Goal: Information Seeking & Learning: Learn about a topic

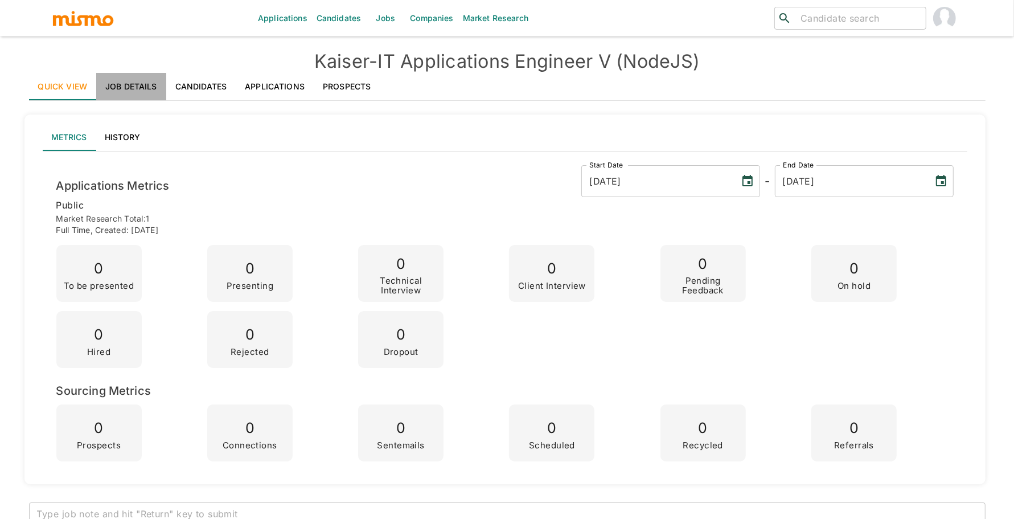
click at [127, 83] on link "Job Details" at bounding box center [131, 86] width 70 height 27
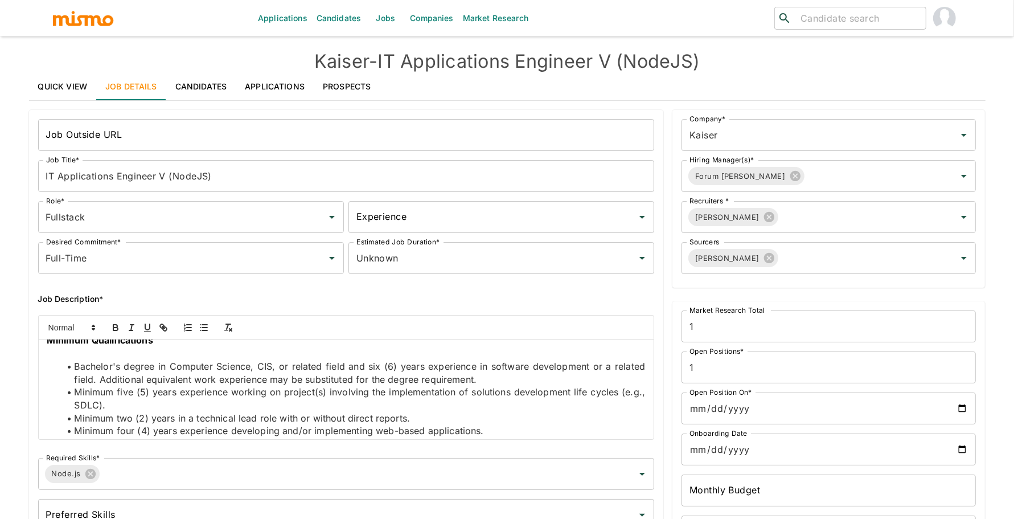
scroll to position [441, 0]
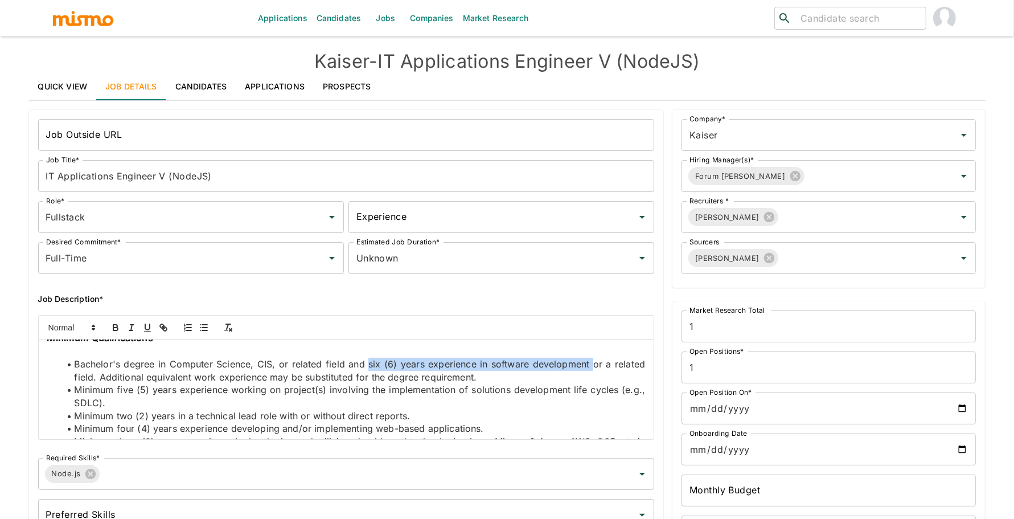
drag, startPoint x: 364, startPoint y: 387, endPoint x: 583, endPoint y: 387, distance: 218.6
click at [583, 383] on span "Bachelor's degree in Computer Science, CIS, or related field and six (6) years …" at bounding box center [361, 370] width 574 height 24
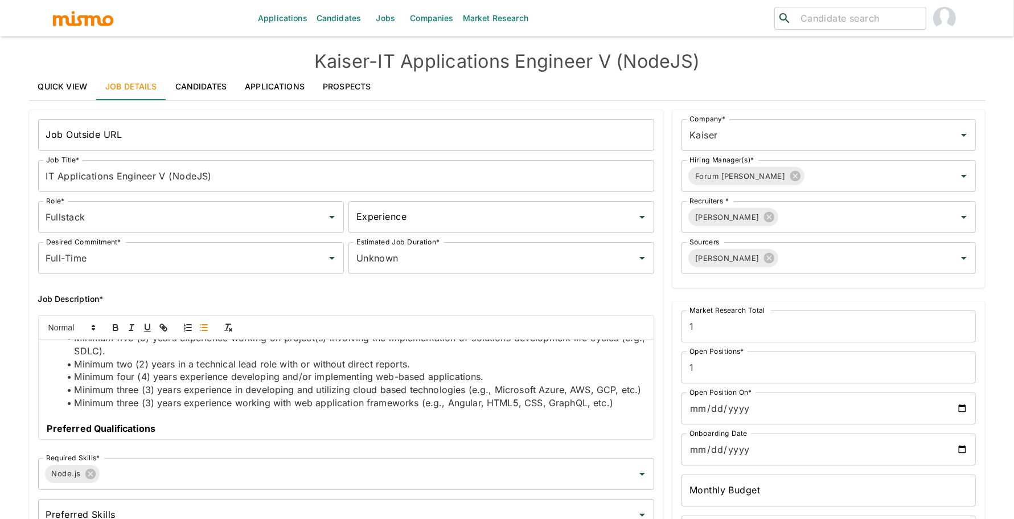
scroll to position [499, 0]
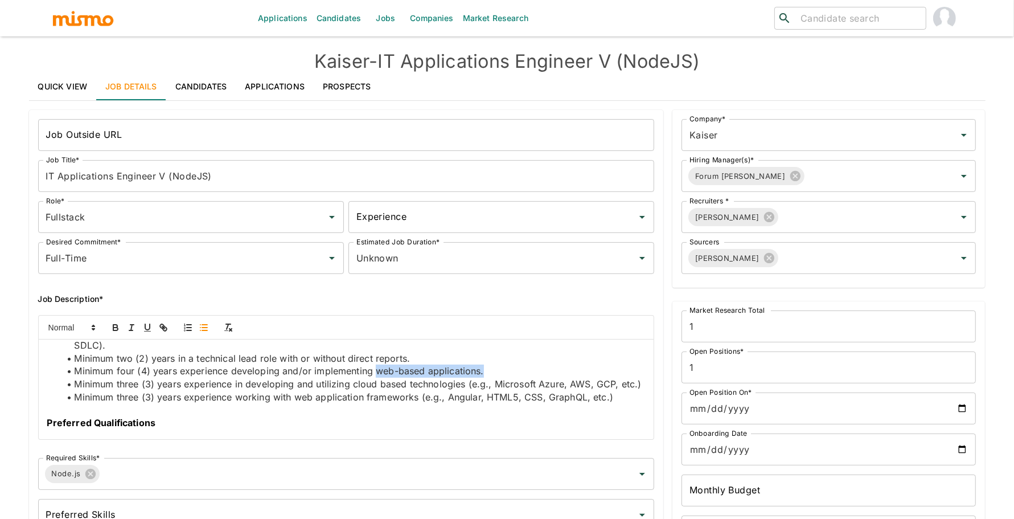
drag, startPoint x: 374, startPoint y: 398, endPoint x: 489, endPoint y: 398, distance: 115.0
click at [489, 377] on li "Minimum four (4) years experience developing and/or implementing web-based appl…" at bounding box center [353, 370] width 585 height 13
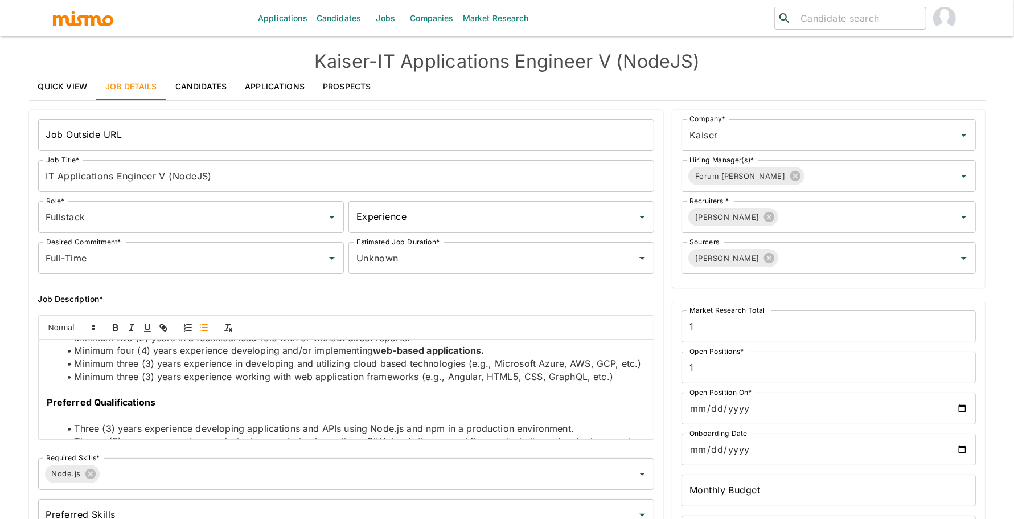
scroll to position [523, 0]
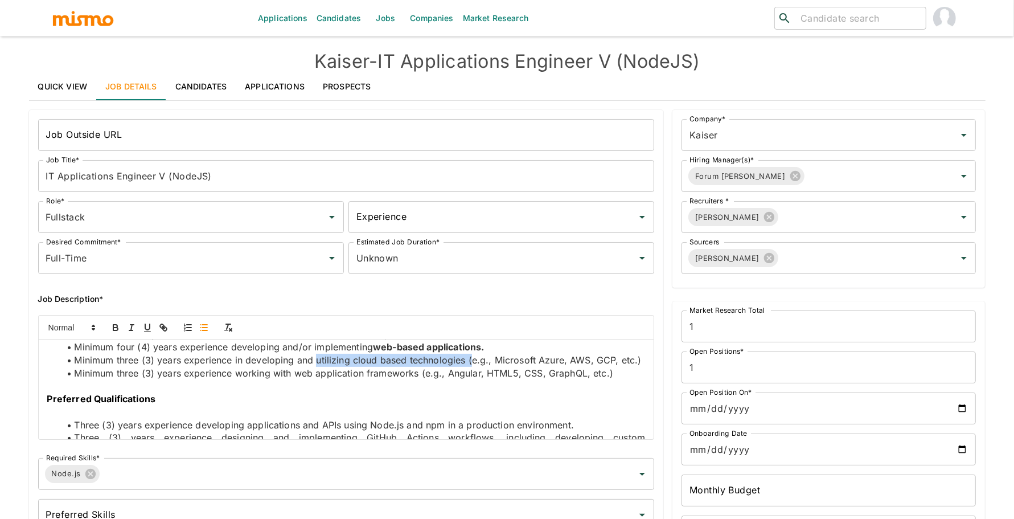
drag, startPoint x: 326, startPoint y: 385, endPoint x: 483, endPoint y: 385, distance: 157.7
click at [483, 365] on span "Minimum three (3) years experience in developing and utilizing cloud based tech…" at bounding box center [357, 359] width 567 height 11
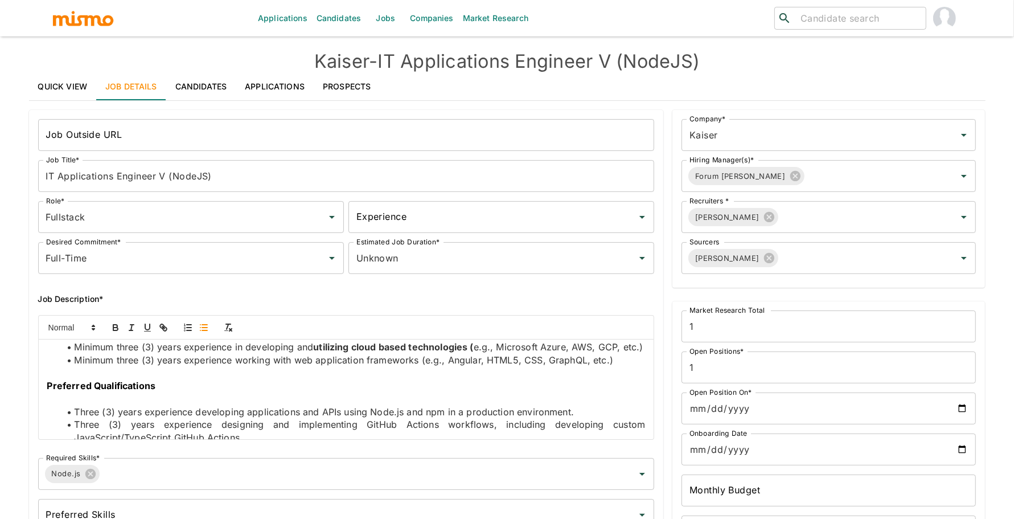
scroll to position [531, 0]
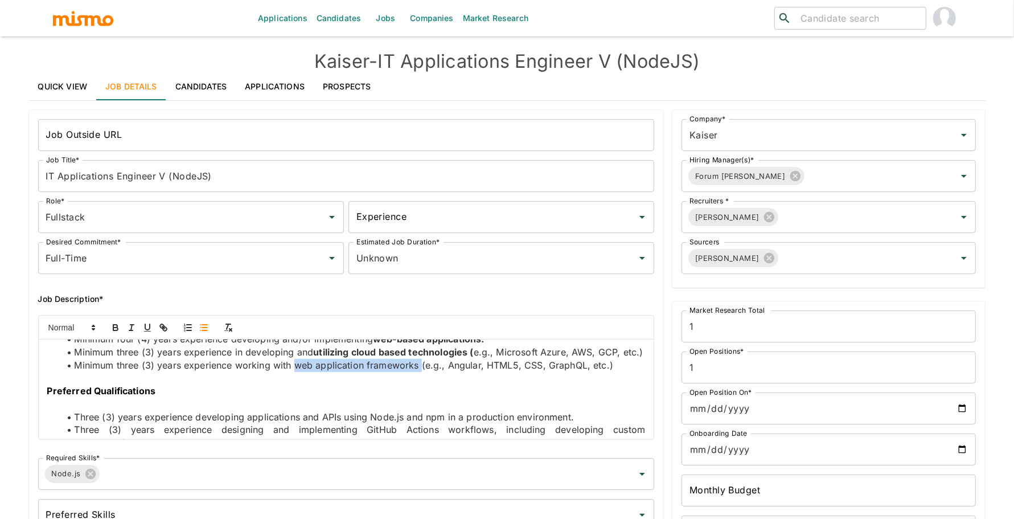
drag, startPoint x: 294, startPoint y: 405, endPoint x: 420, endPoint y: 406, distance: 126.4
click at [420, 371] on span "Minimum three (3) years experience working with web application frameworks (e.g…" at bounding box center [343, 364] width 539 height 11
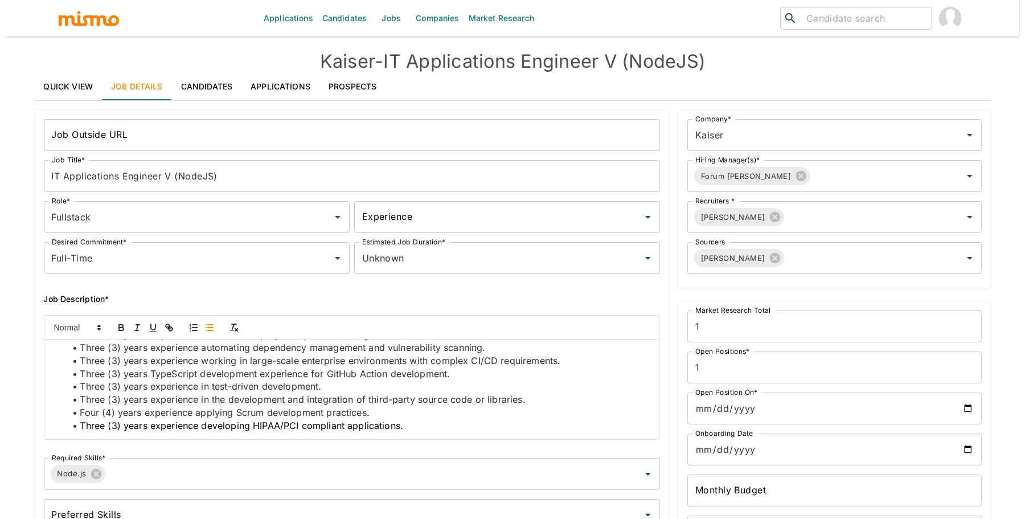
scroll to position [0, 0]
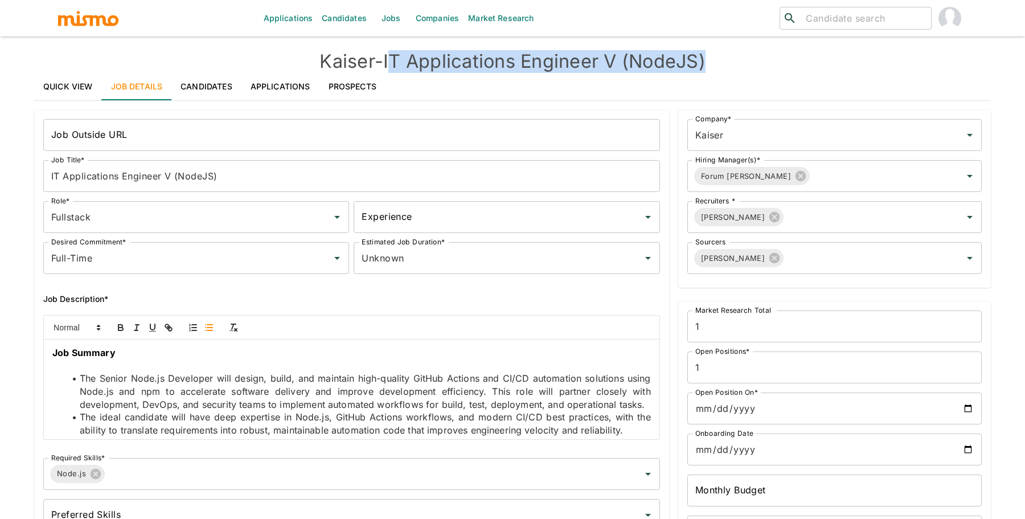
drag, startPoint x: 391, startPoint y: 59, endPoint x: 735, endPoint y: 63, distance: 344.4
click at [735, 63] on h4 "[PERSON_NAME] - IT Applications Engineer V (NodeJS)" at bounding box center [512, 61] width 956 height 23
copy h4 "T Applications Engineer V (NodeJS)"
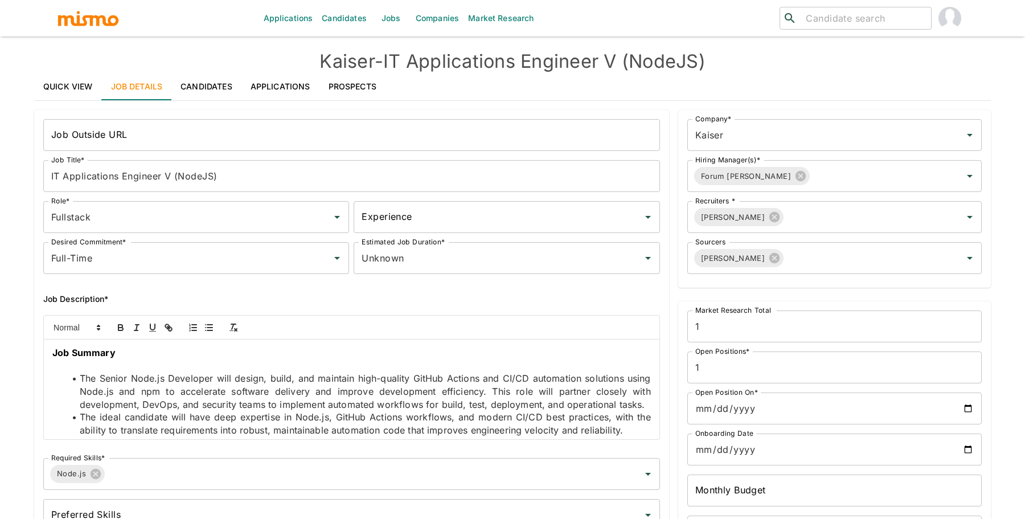
click at [737, 75] on div "Quick View Job Details Candidates Applications Prospects" at bounding box center [512, 86] width 956 height 27
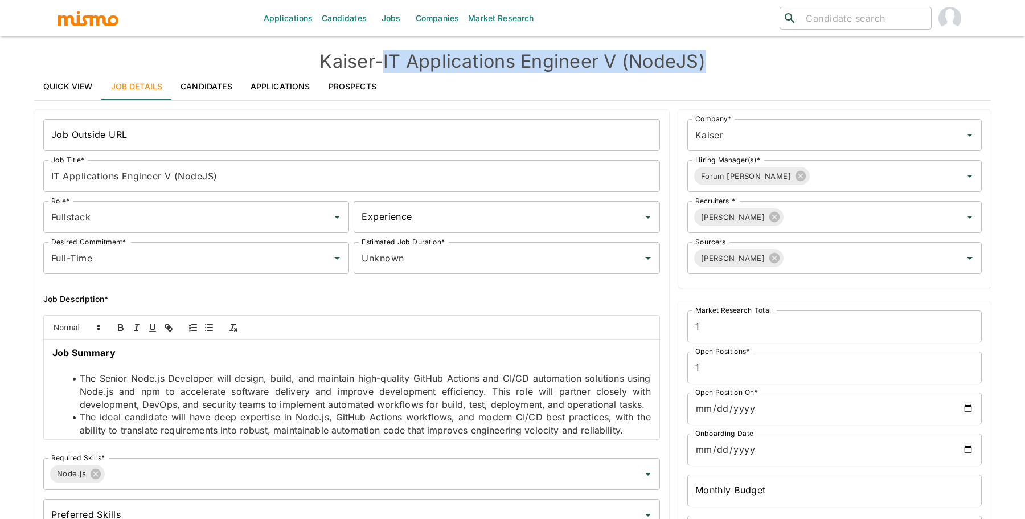
drag, startPoint x: 717, startPoint y: 56, endPoint x: 389, endPoint y: 66, distance: 328.0
click at [389, 66] on h4 "[PERSON_NAME] - IT Applications Engineer V (NodeJS)" at bounding box center [512, 61] width 956 height 23
copy h4 "IT Applications Engineer V (NodeJS)"
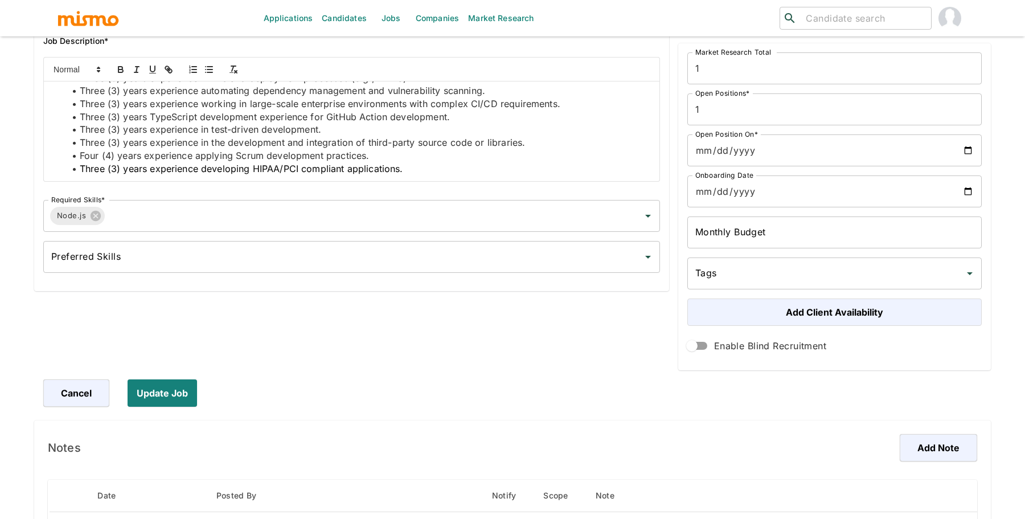
scroll to position [528, 0]
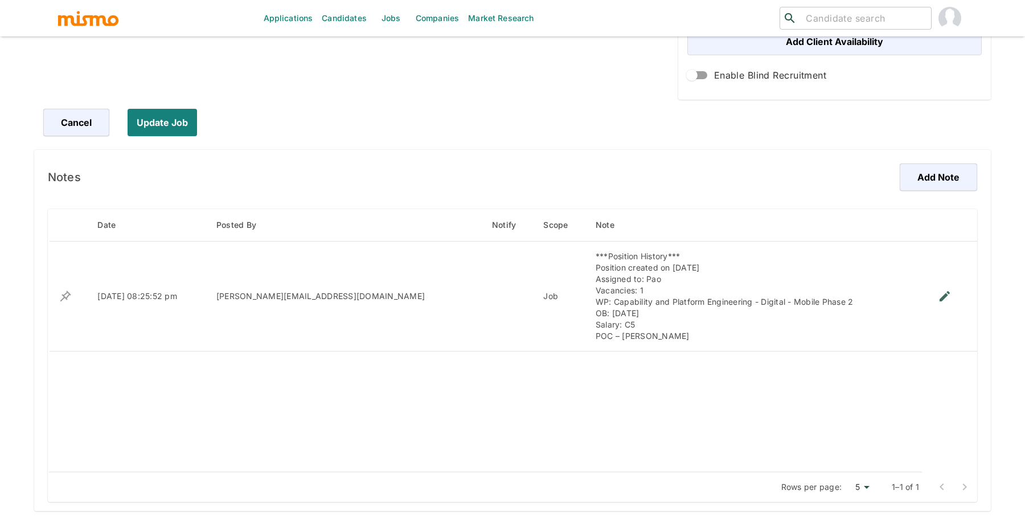
drag, startPoint x: 50, startPoint y: 351, endPoint x: 144, endPoint y: 40, distance: 324.3
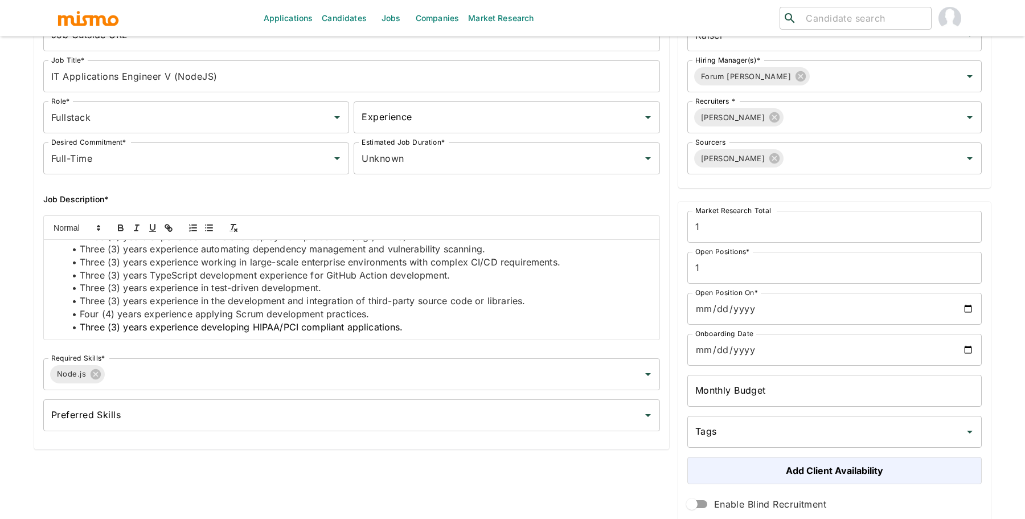
scroll to position [98, 0]
copy div "Lor Ipsumdo Sit Ametco Adip.el Seddoeius temp incidi, utlab, etd magnaali enim-…"
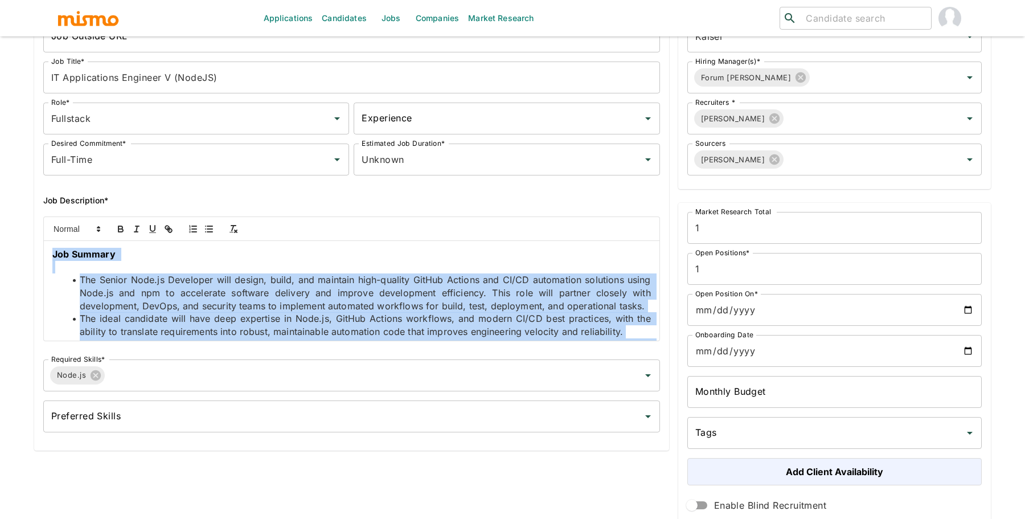
scroll to position [0, 0]
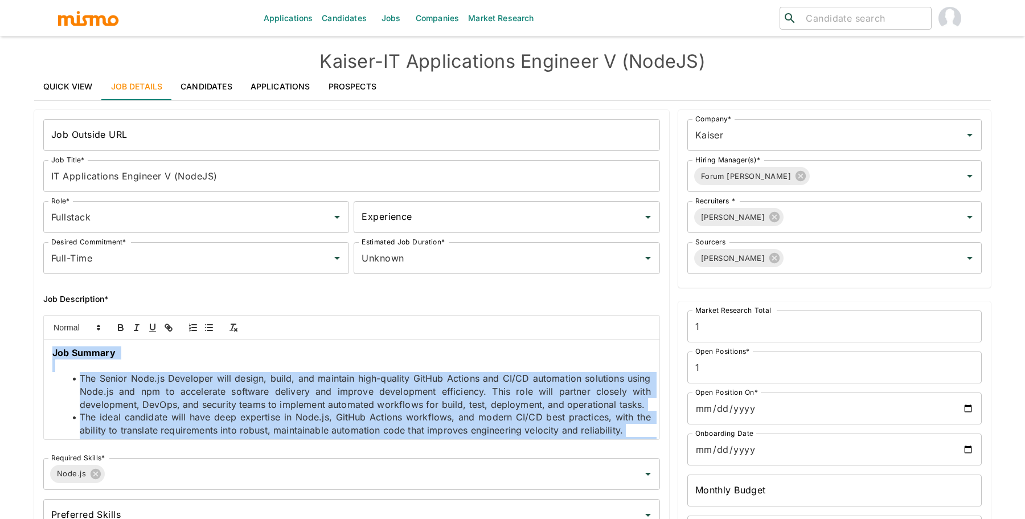
drag, startPoint x: 385, startPoint y: 64, endPoint x: 870, endPoint y: 64, distance: 485.0
click at [870, 64] on h4 "[PERSON_NAME] - IT Applications Engineer V (NodeJS)" at bounding box center [512, 61] width 956 height 23
copy h4 "IT Applications Engineer V (NodeJS)"
